Goal: Task Accomplishment & Management: Use online tool/utility

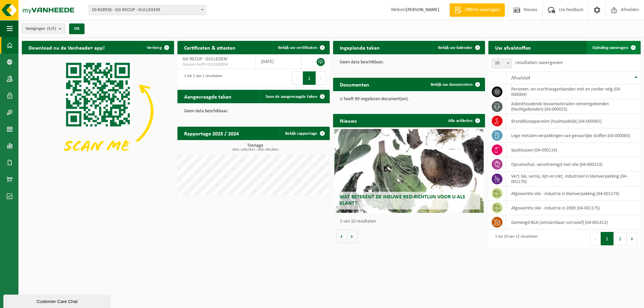
click at [601, 46] on span "Ophaling aanvragen" at bounding box center [610, 48] width 36 height 4
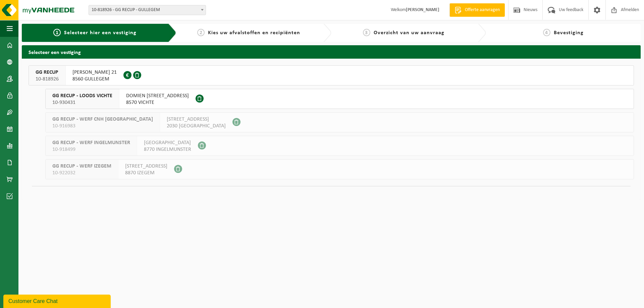
click at [96, 72] on span "[PERSON_NAME] 21" at bounding box center [94, 72] width 44 height 7
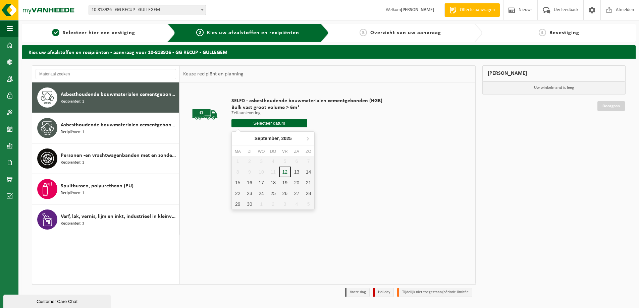
click at [267, 123] on input "text" at bounding box center [268, 123] width 75 height 8
click at [286, 173] on div "12" at bounding box center [285, 172] width 12 height 11
type input "Van 2025-09-12"
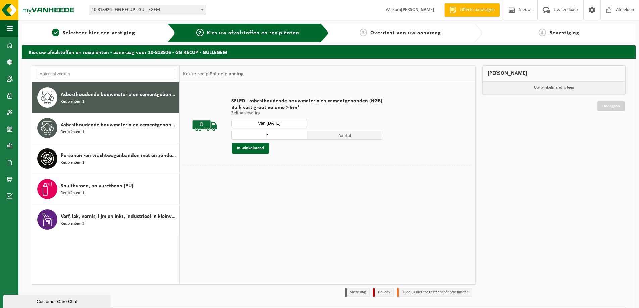
click at [301, 133] on input "2" at bounding box center [268, 135] width 75 height 9
type input "3"
click at [301, 133] on input "3" at bounding box center [268, 135] width 75 height 9
click at [260, 148] on button "In winkelmand" at bounding box center [250, 148] width 37 height 11
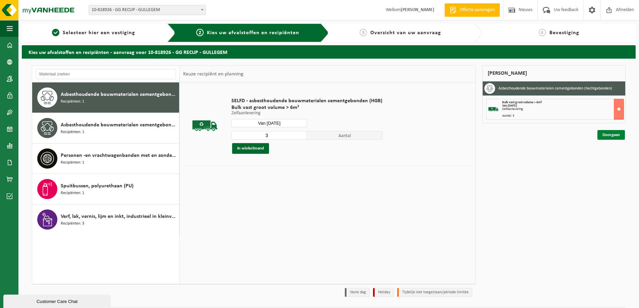
click at [617, 134] on link "Doorgaan" at bounding box center [611, 135] width 28 height 10
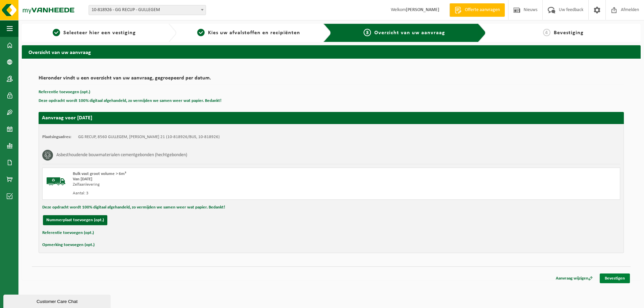
click at [612, 278] on link "Bevestigen" at bounding box center [615, 279] width 30 height 10
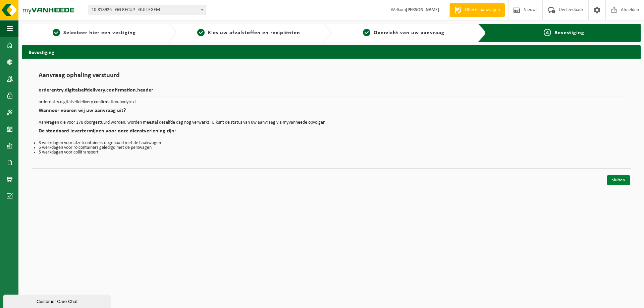
click at [621, 180] on link "Sluiten" at bounding box center [618, 180] width 23 height 10
